Goal: Task Accomplishment & Management: Manage account settings

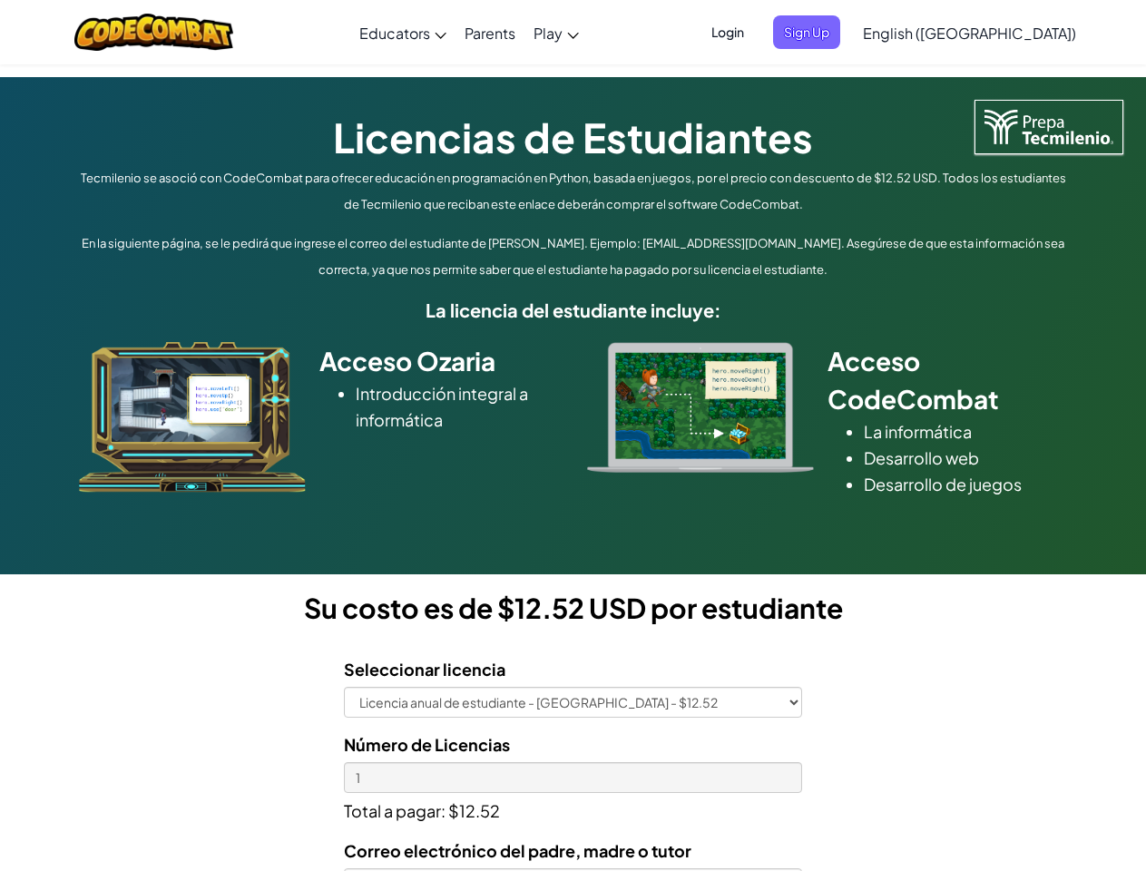
click at [573, 436] on div at bounding box center [700, 407] width 254 height 131
click at [755, 32] on span "Login" at bounding box center [727, 32] width 54 height 34
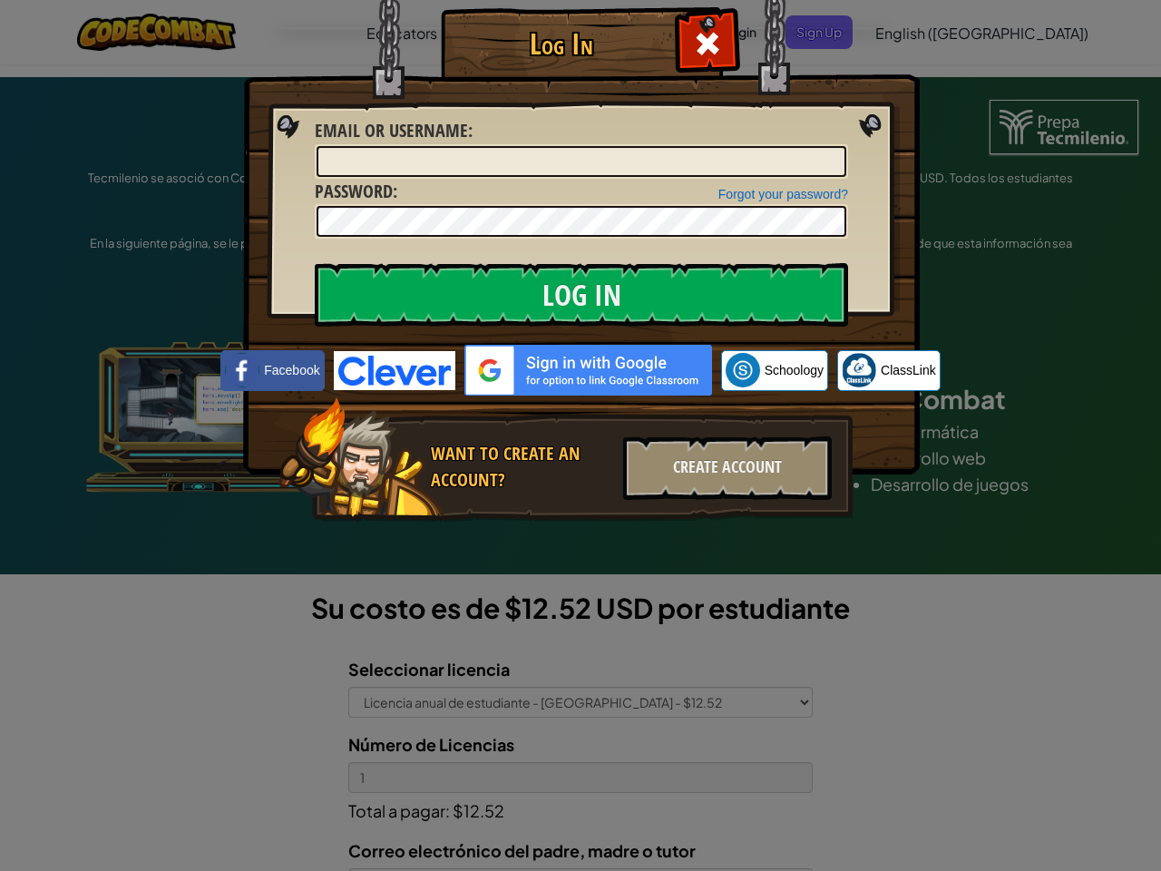
click at [917, 32] on div "Log In Unknown Error Email or Username : Forgot your password? Password : Log I…" at bounding box center [580, 435] width 1161 height 871
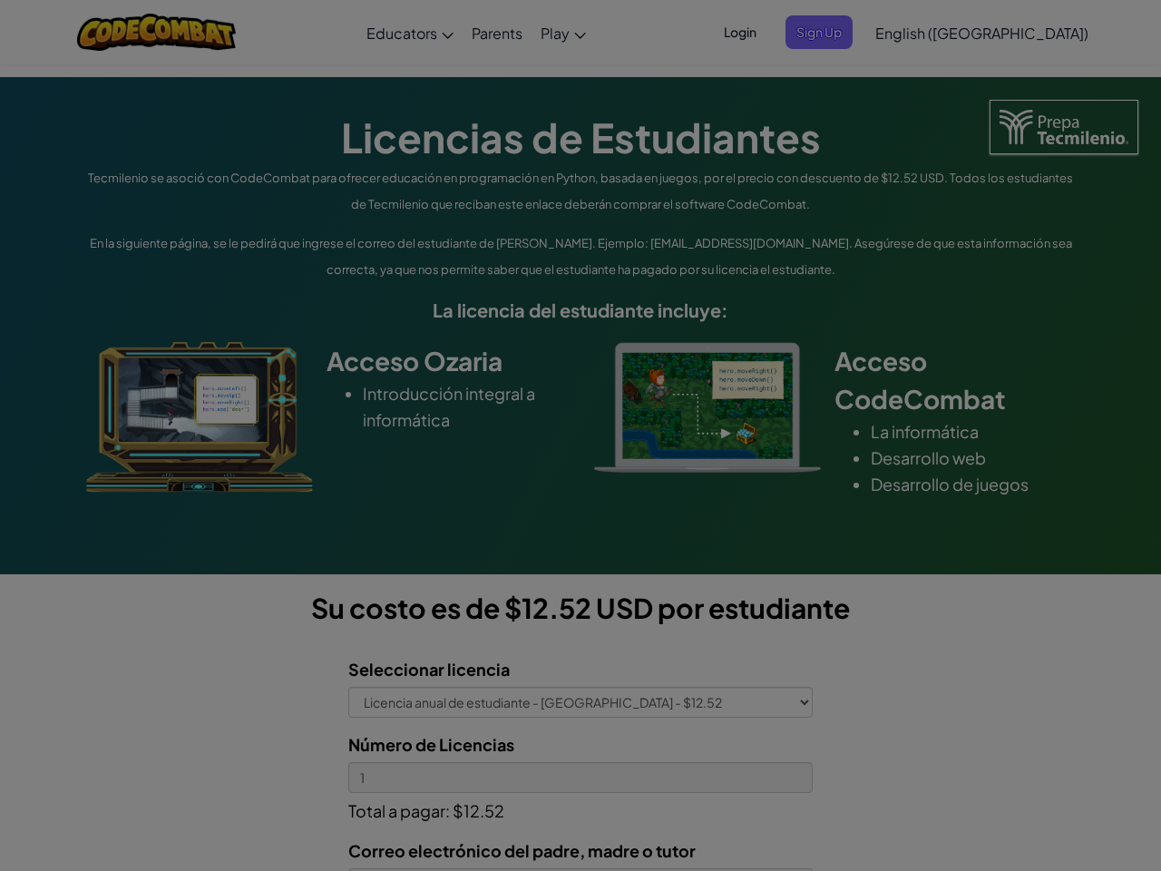
click at [917, 32] on div "Log In Unknown Error Email or Username : Forgot your password? Password : Log I…" at bounding box center [580, 435] width 1161 height 871
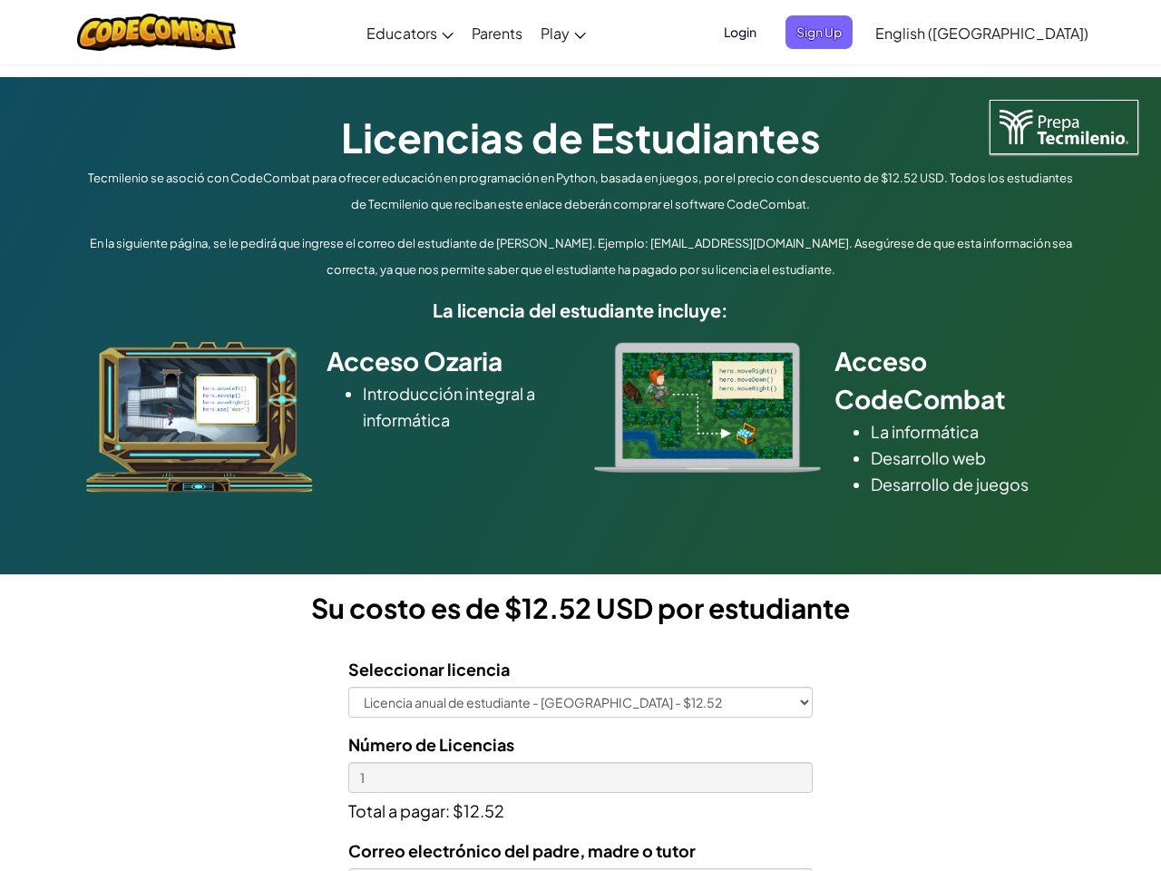
click at [1014, 33] on span "English ([GEOGRAPHIC_DATA])" at bounding box center [982, 33] width 213 height 19
